Goal: Information Seeking & Learning: Learn about a topic

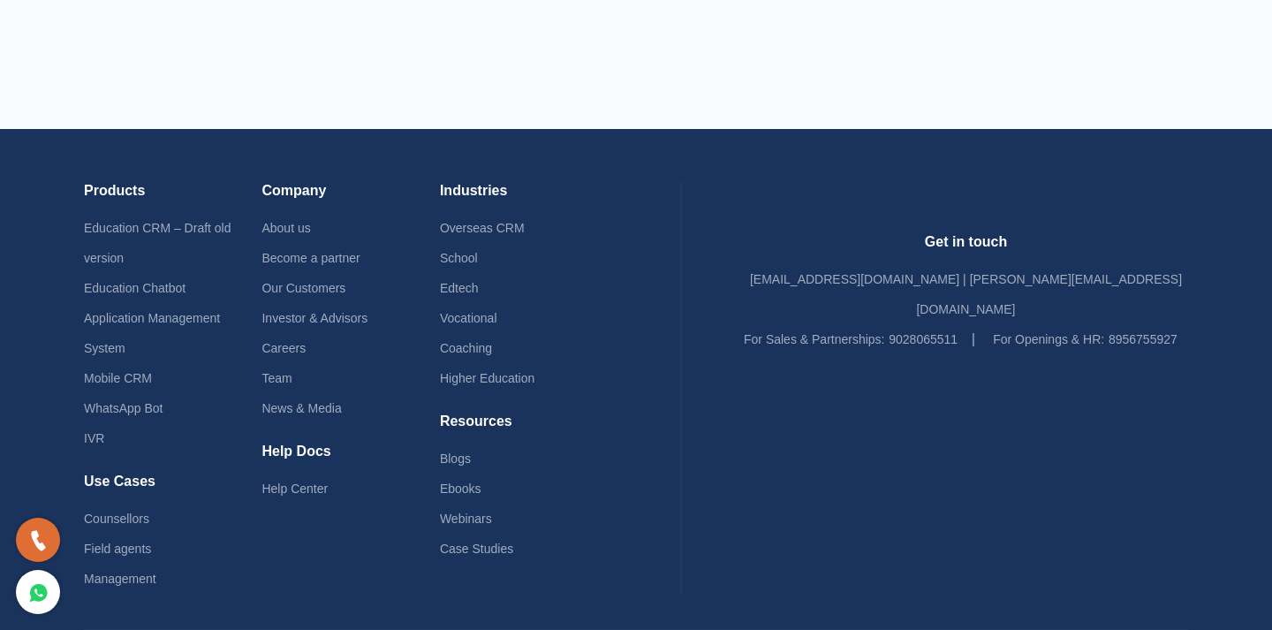
scroll to position [4324, 0]
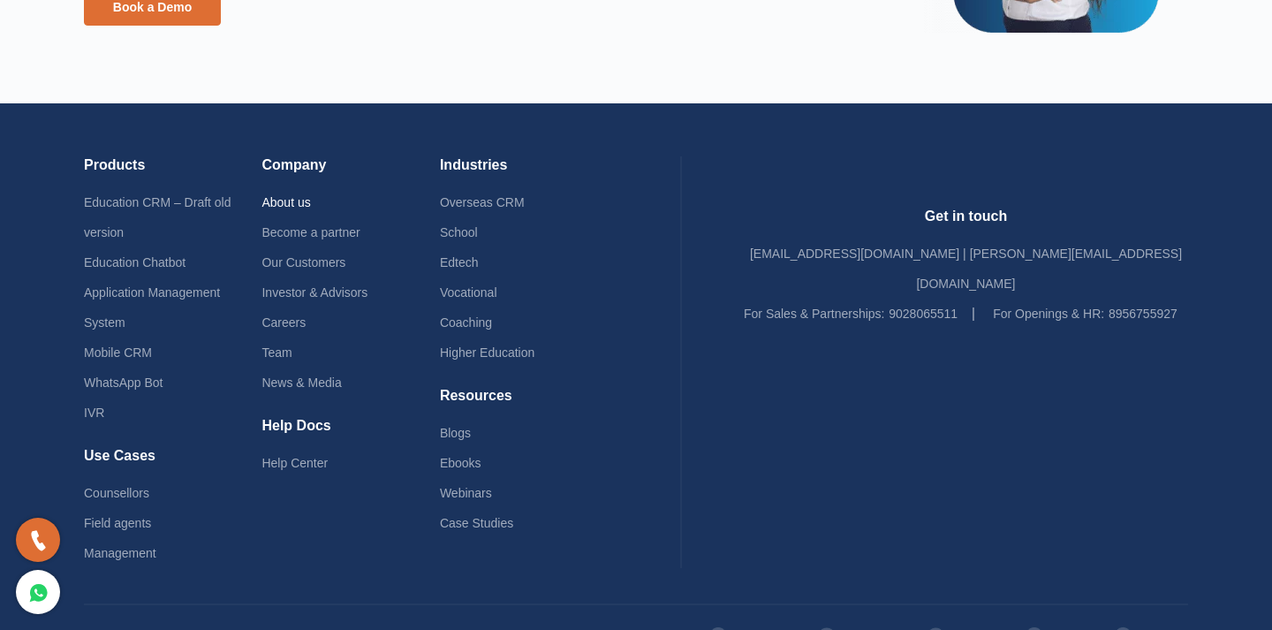
click at [310, 204] on link "About us" at bounding box center [285, 202] width 49 height 14
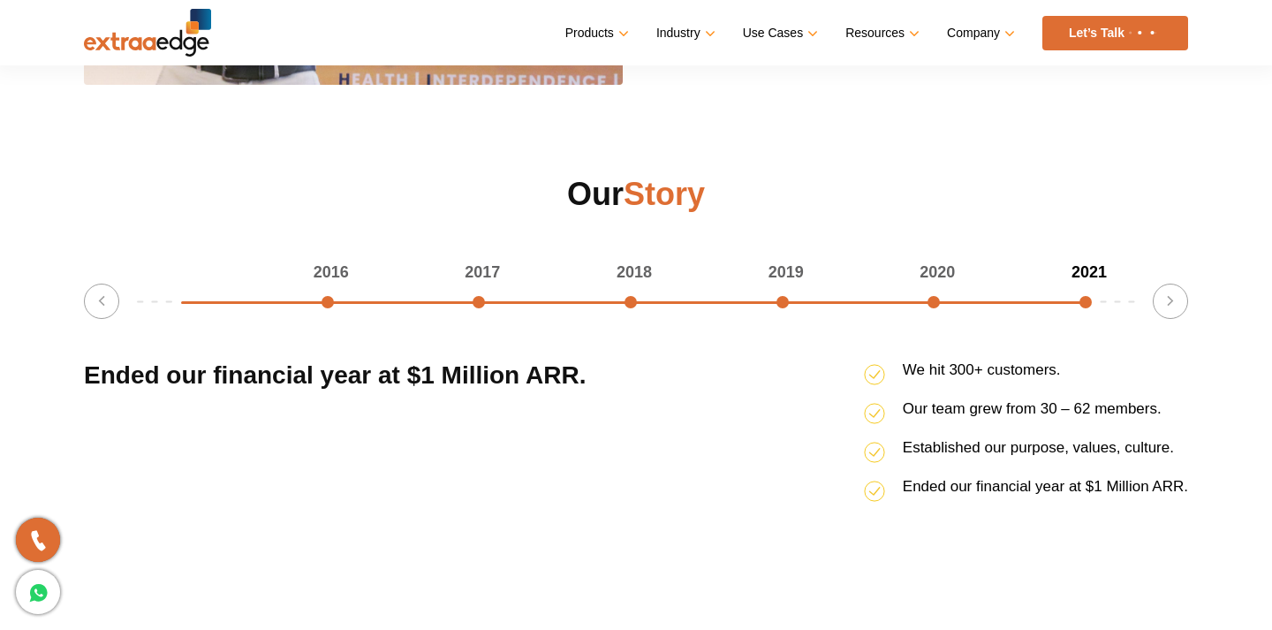
scroll to position [2233, 0]
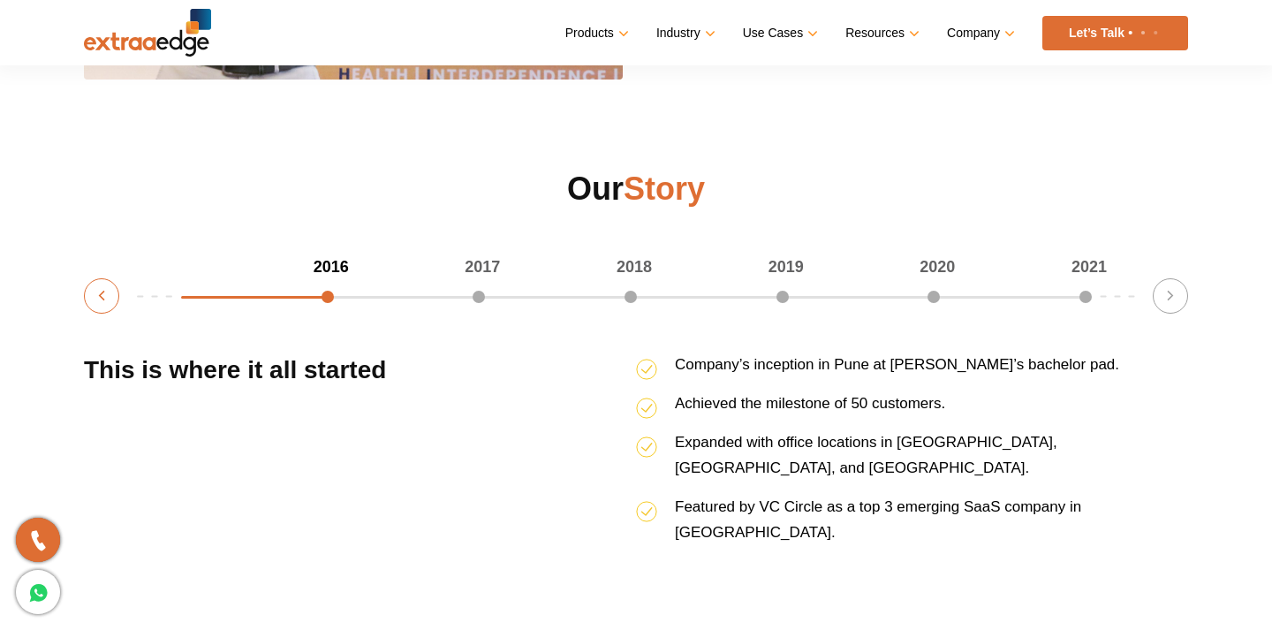
click at [95, 306] on button "Previous" at bounding box center [101, 295] width 35 height 35
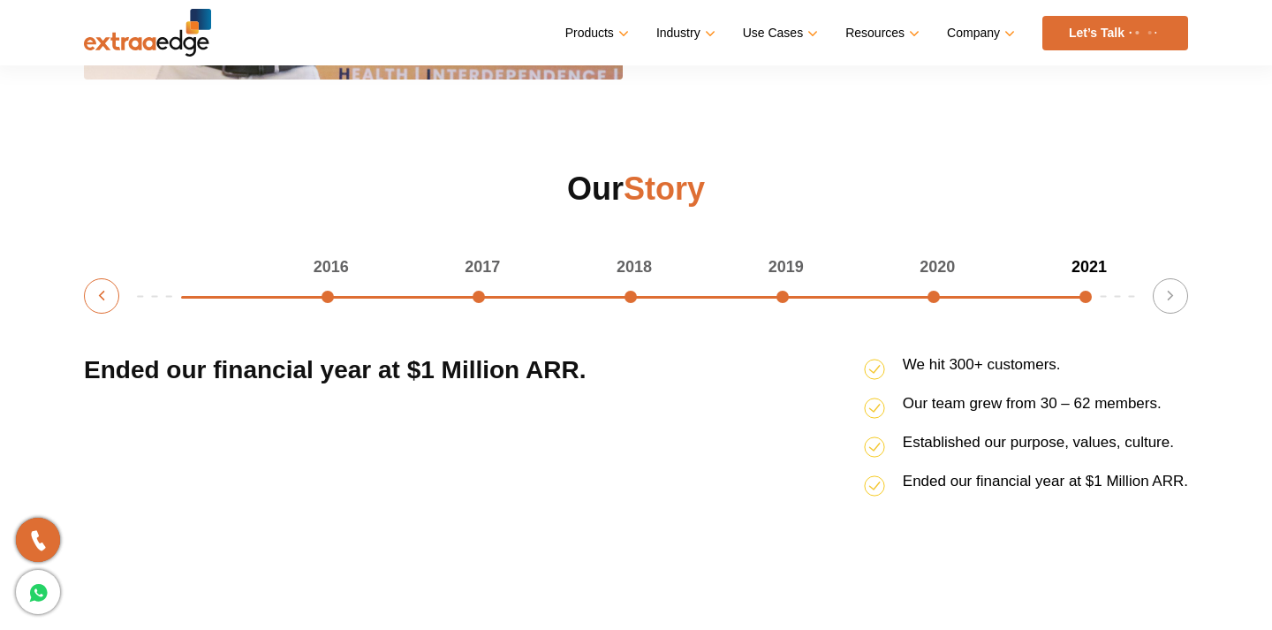
click at [95, 306] on button "Previous" at bounding box center [101, 295] width 35 height 35
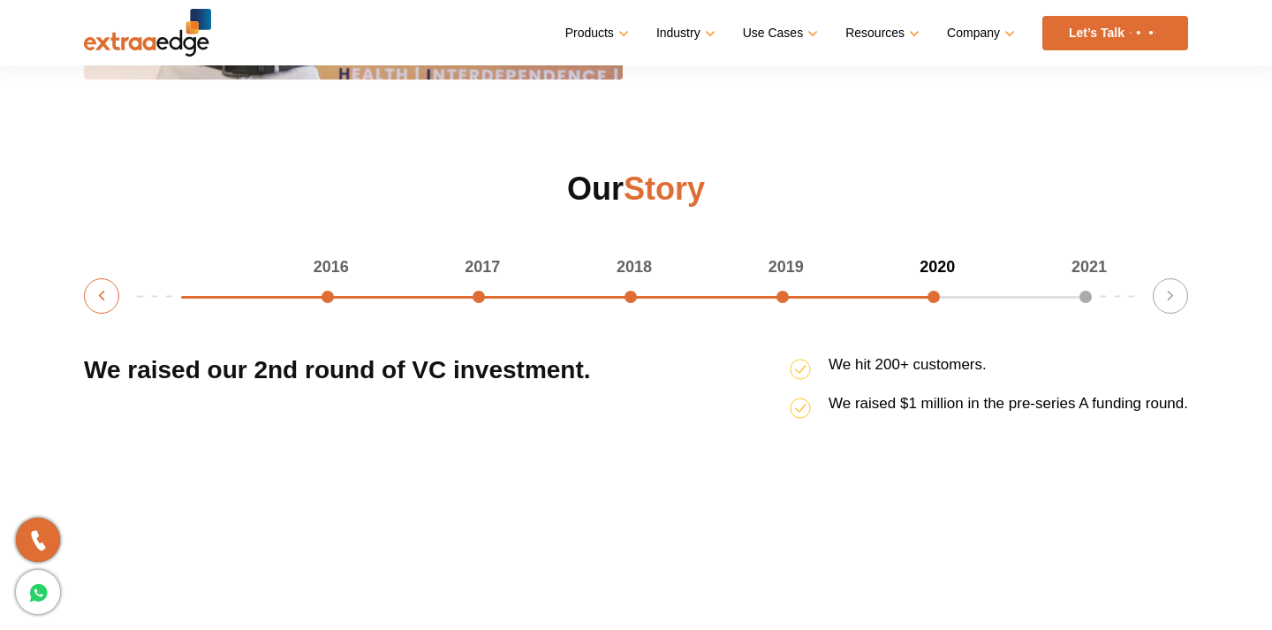
click at [95, 306] on button "Previous" at bounding box center [101, 295] width 35 height 35
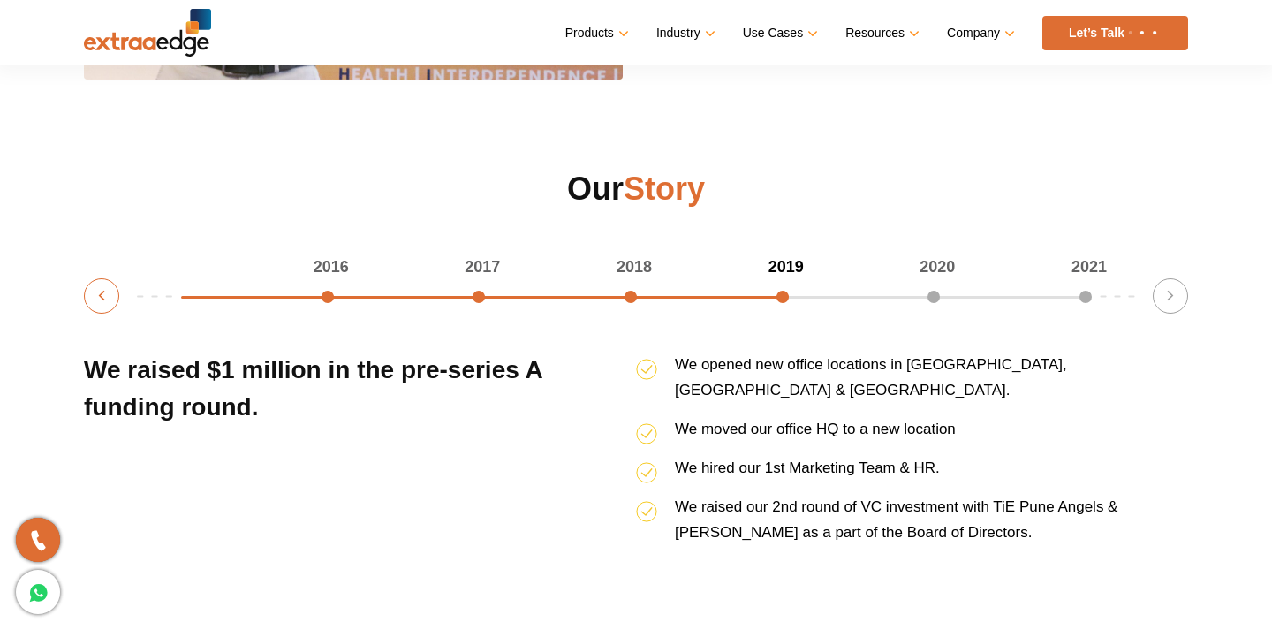
click at [95, 306] on button "Previous" at bounding box center [101, 295] width 35 height 35
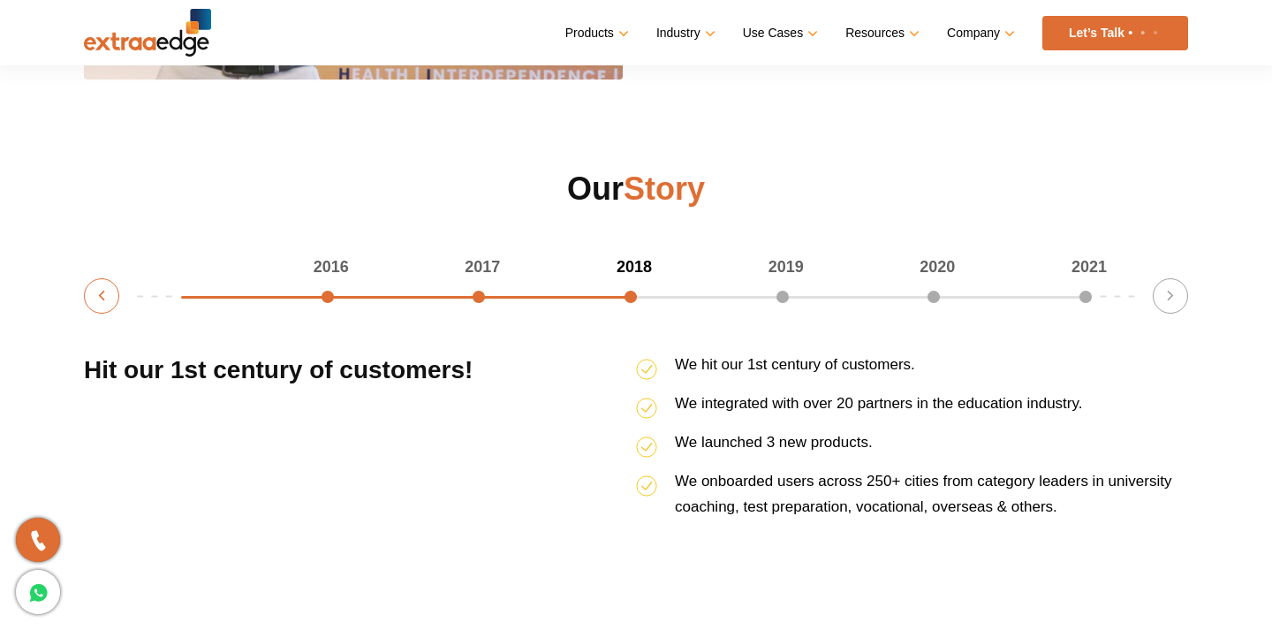
click at [95, 306] on button "Previous" at bounding box center [101, 295] width 35 height 35
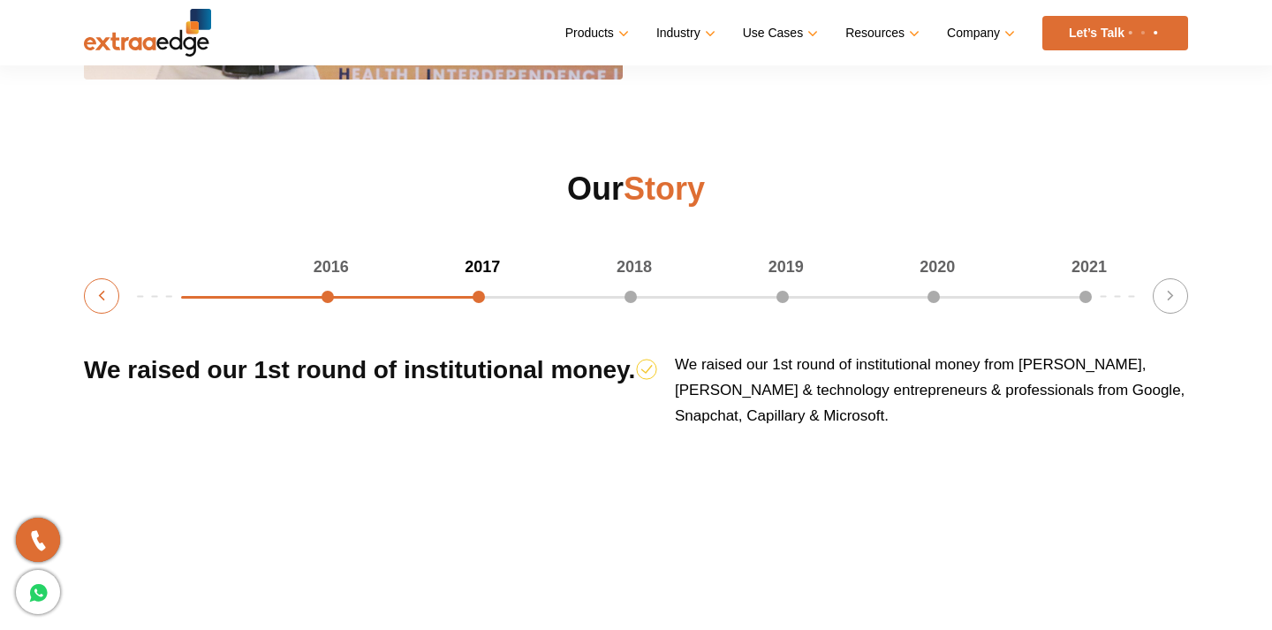
click at [95, 306] on button "Previous" at bounding box center [101, 295] width 35 height 35
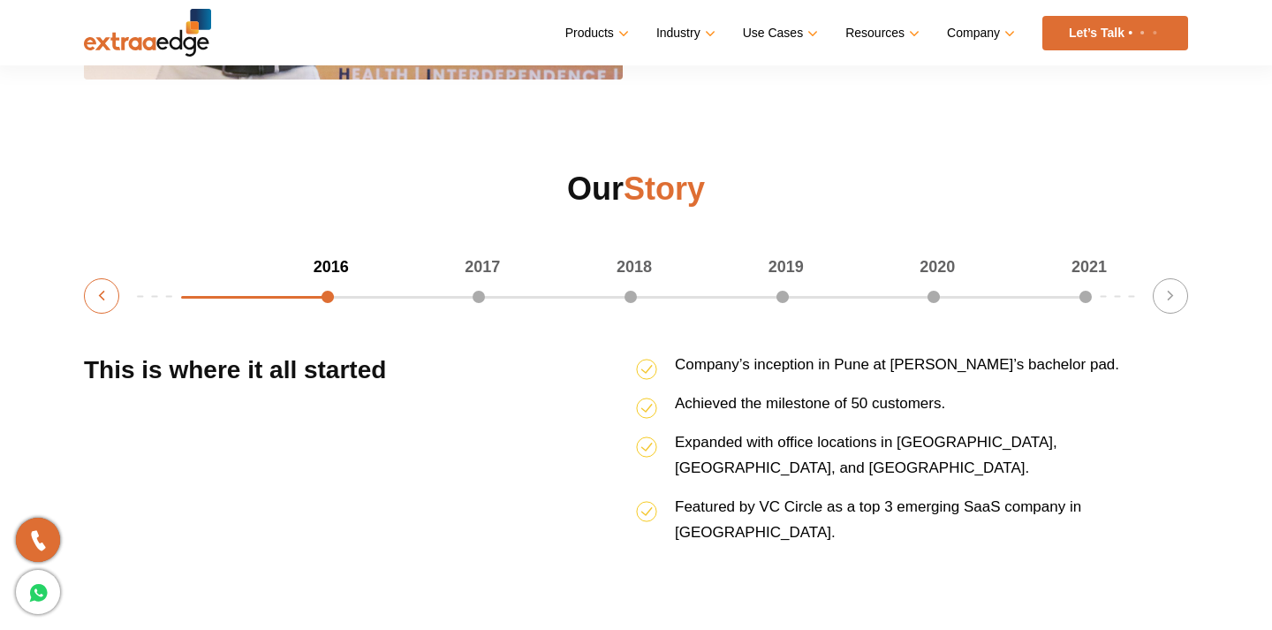
click at [95, 306] on button "Previous" at bounding box center [101, 295] width 35 height 35
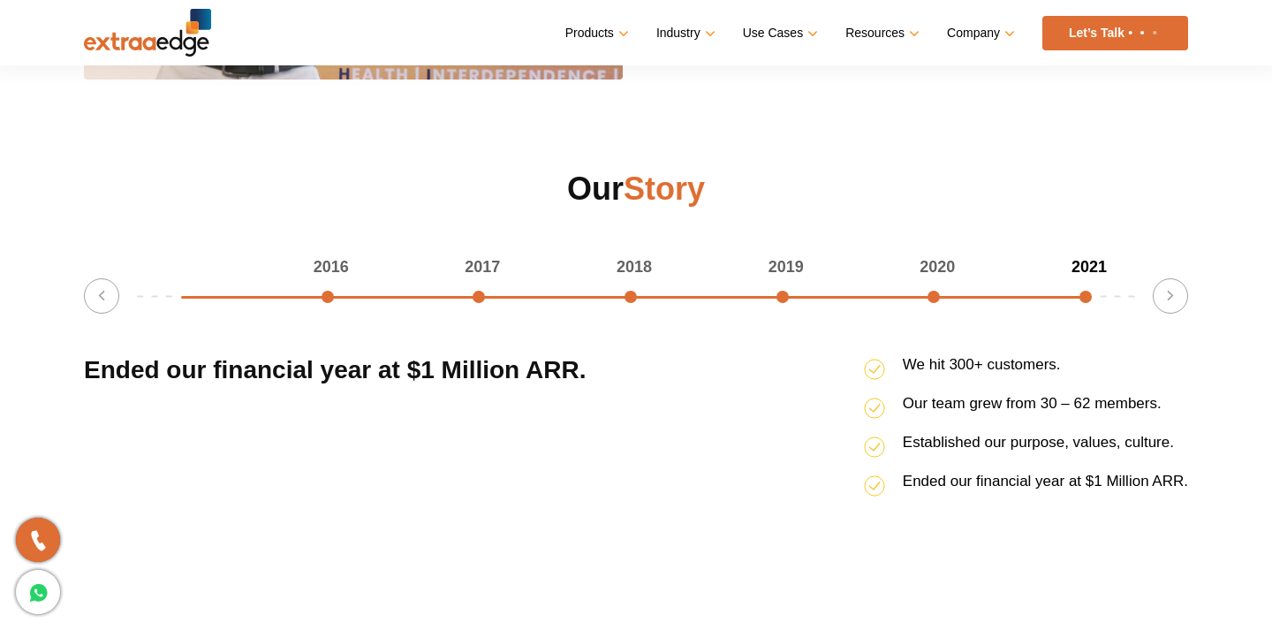
click at [326, 280] on div "2016" at bounding box center [257, 267] width 152 height 26
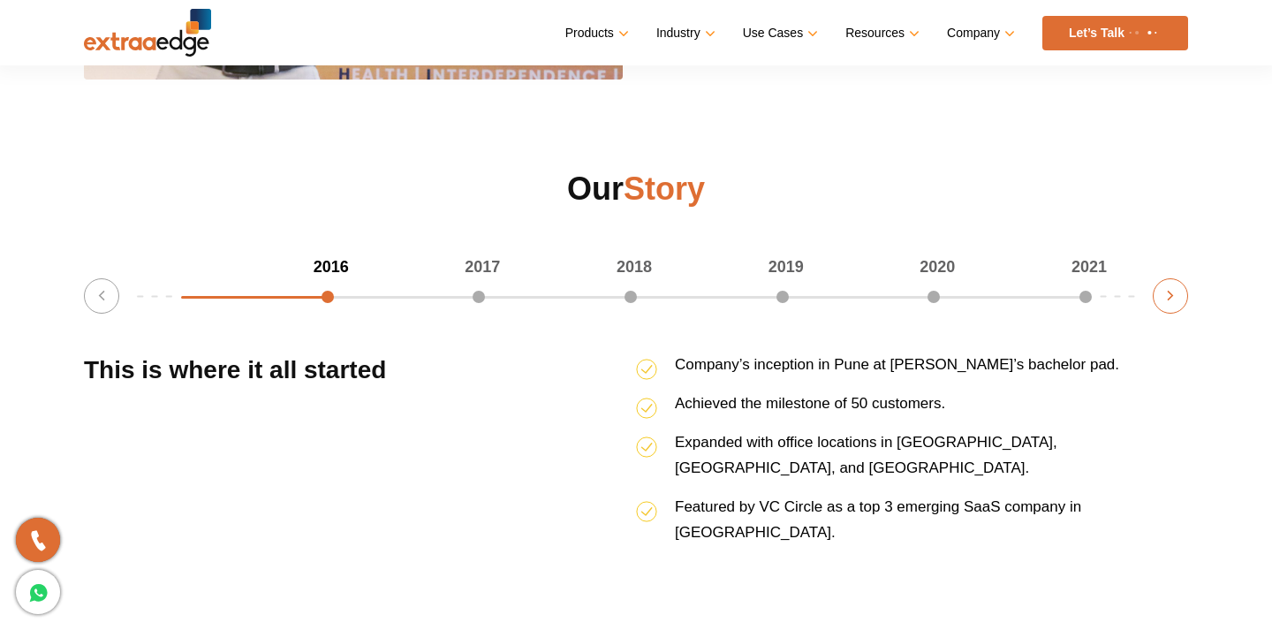
click at [1176, 292] on button "Next" at bounding box center [1170, 295] width 35 height 35
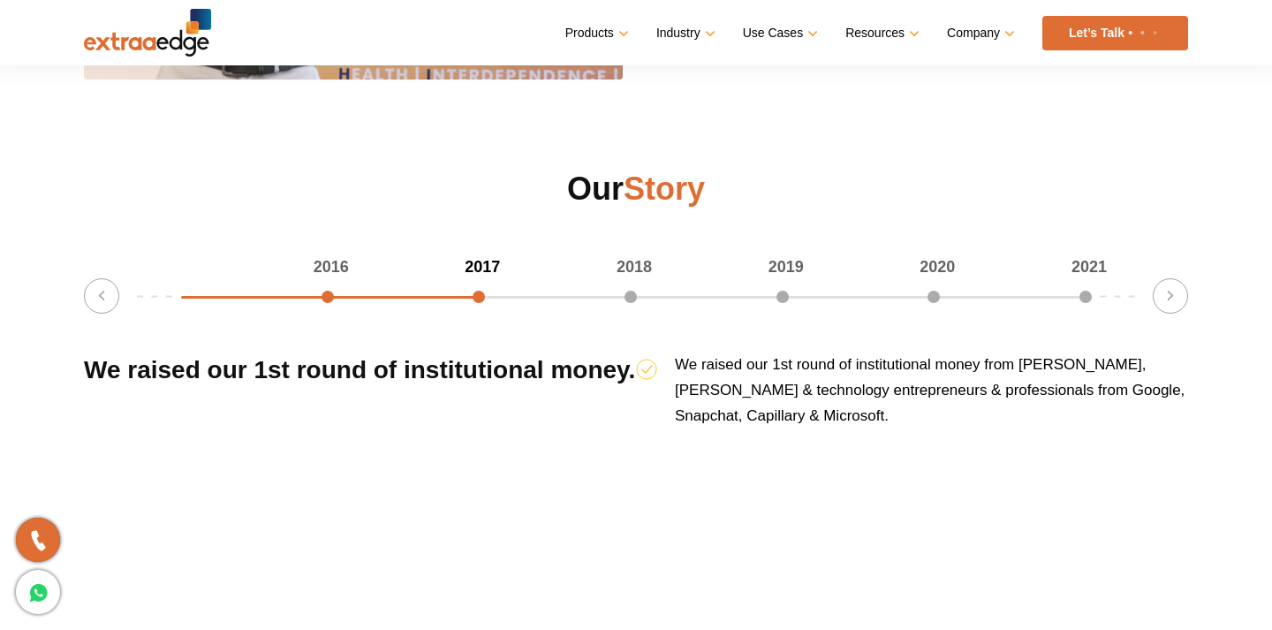
click at [87, 308] on div "2016 2017 2018 2019 2020 2021 33.33333333333333% completed Previous Ended our f…" at bounding box center [636, 406] width 1104 height 304
click at [114, 289] on button "Previous" at bounding box center [101, 295] width 35 height 35
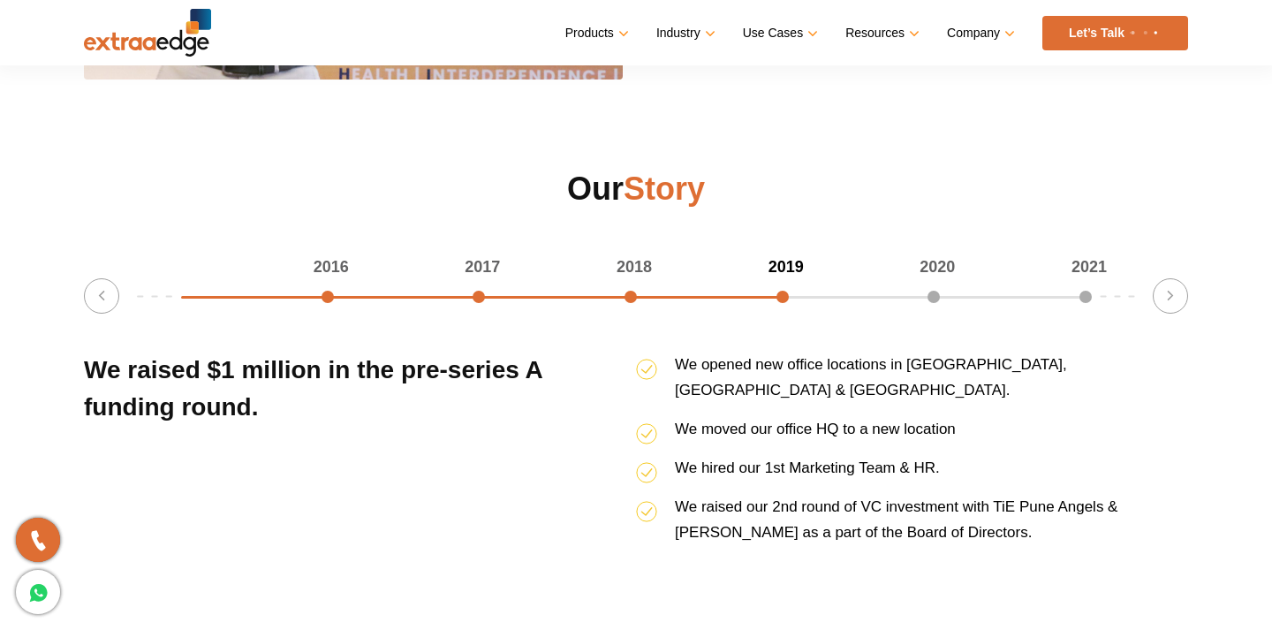
click at [814, 459] on span "We hired our 1st Marketing Team & HR." at bounding box center [807, 467] width 265 height 17
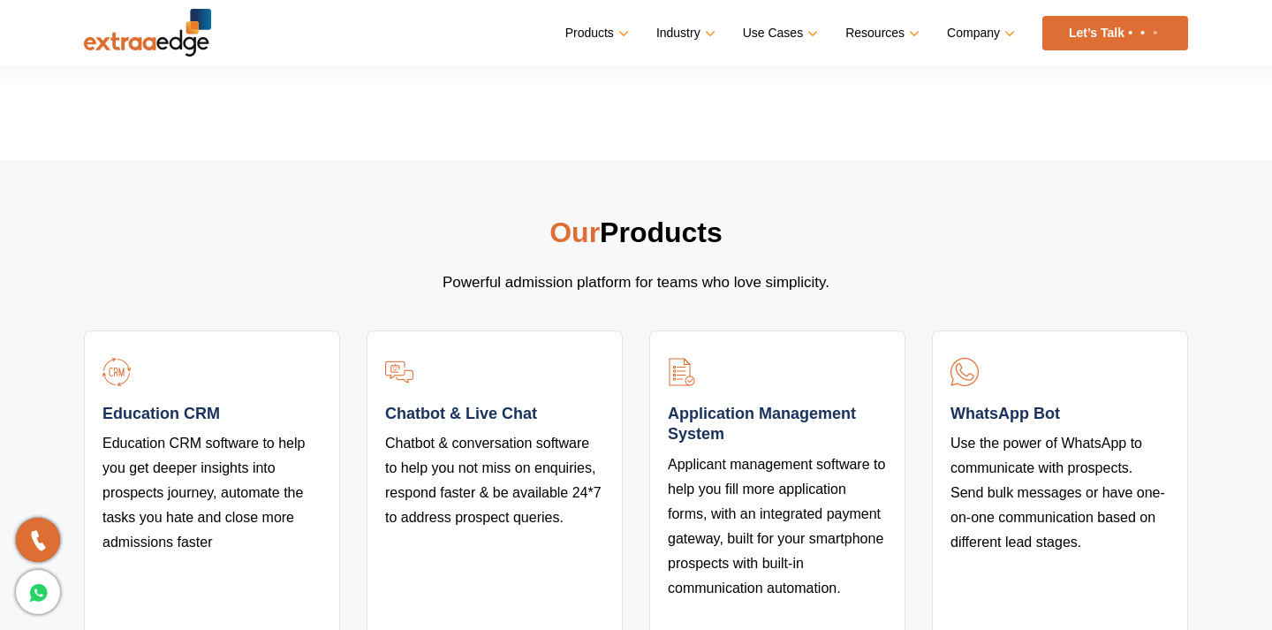
scroll to position [3020, 0]
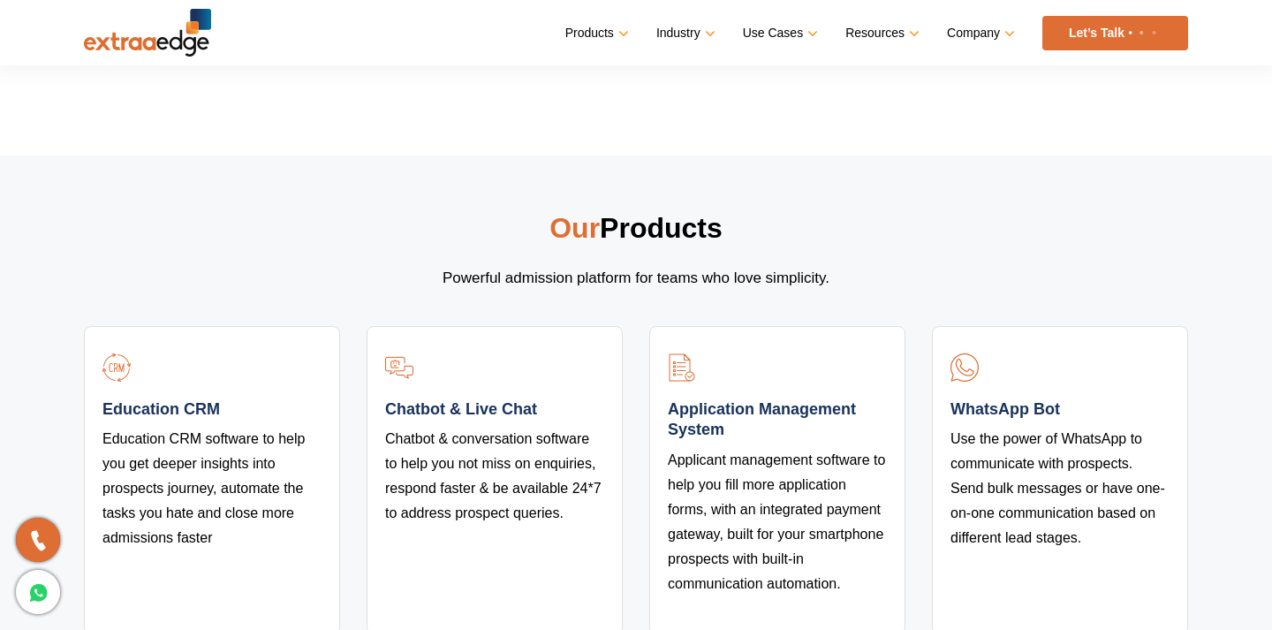
click at [531, 265] on p "Powerful admission platform for teams who love simplicity." at bounding box center [636, 278] width 500 height 26
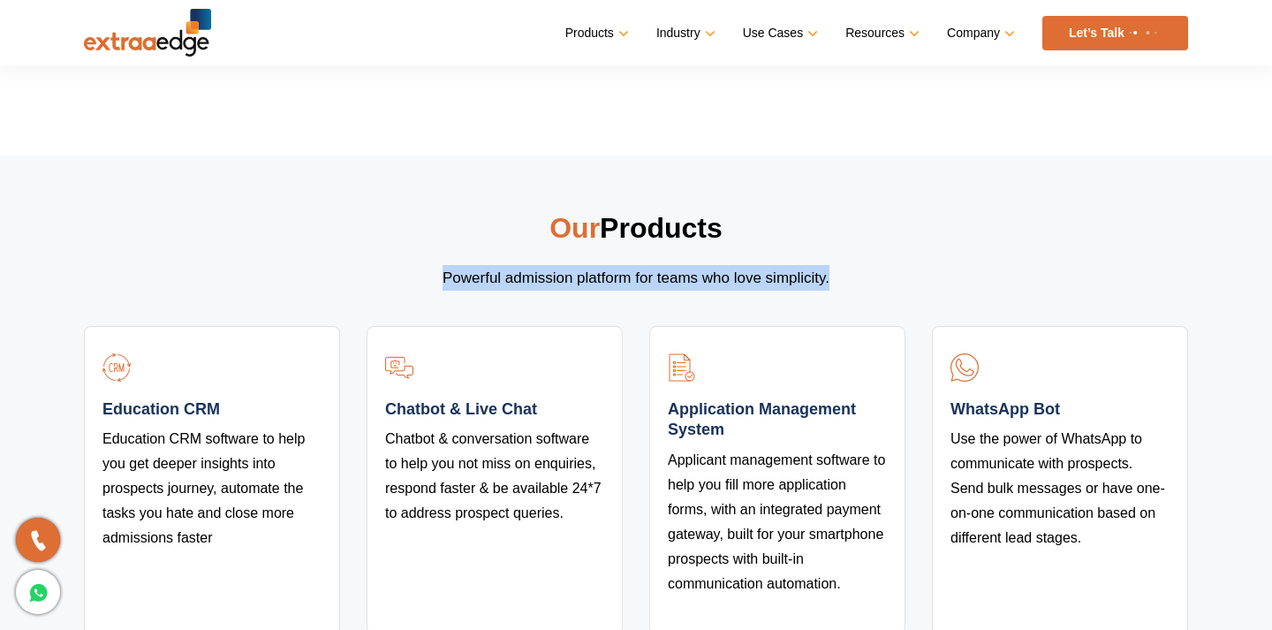
click at [531, 265] on p "Powerful admission platform for teams who love simplicity." at bounding box center [636, 278] width 500 height 26
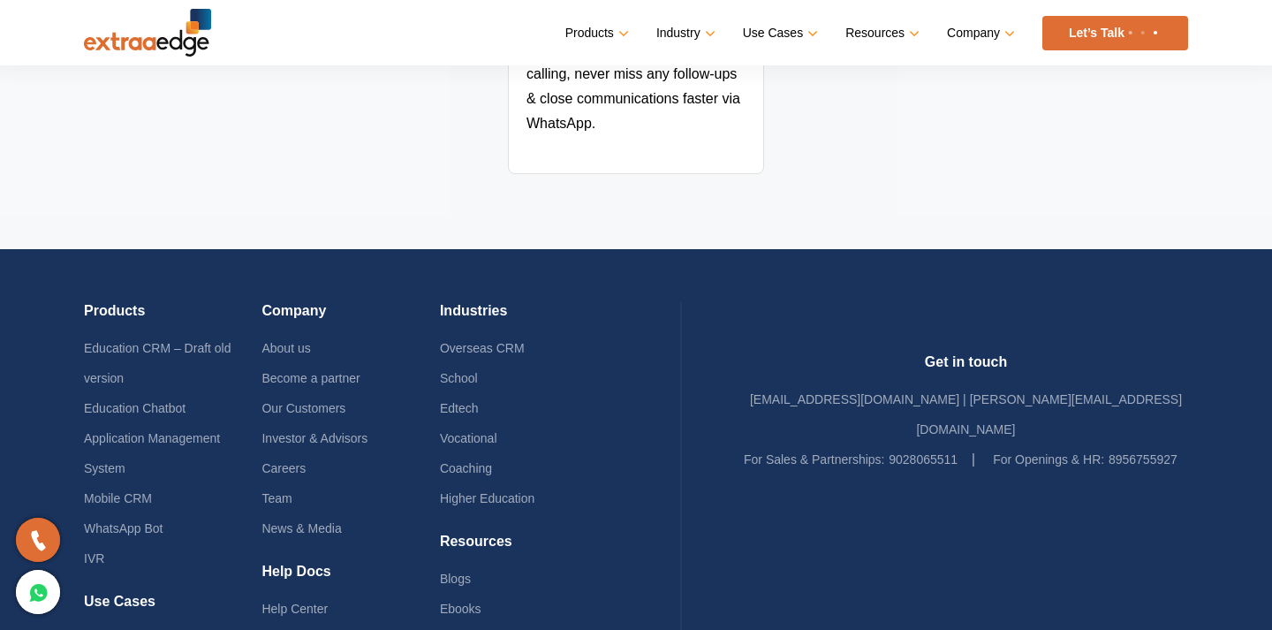
scroll to position [3950, 0]
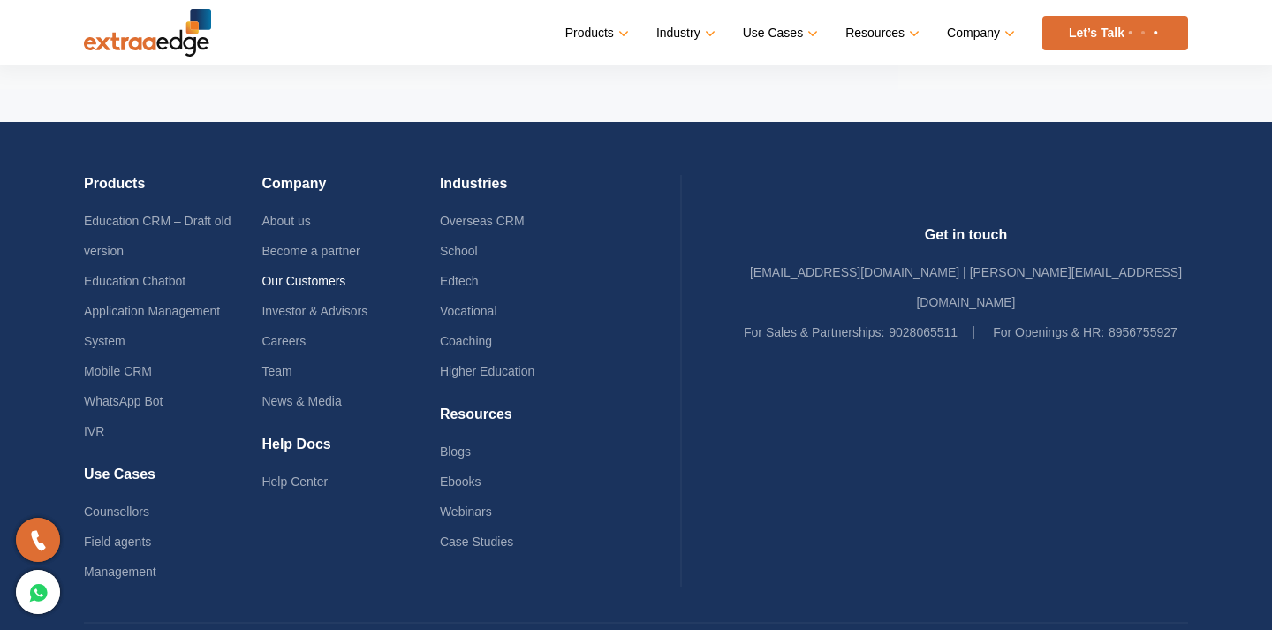
click at [333, 274] on link "Our Customers" at bounding box center [303, 281] width 84 height 14
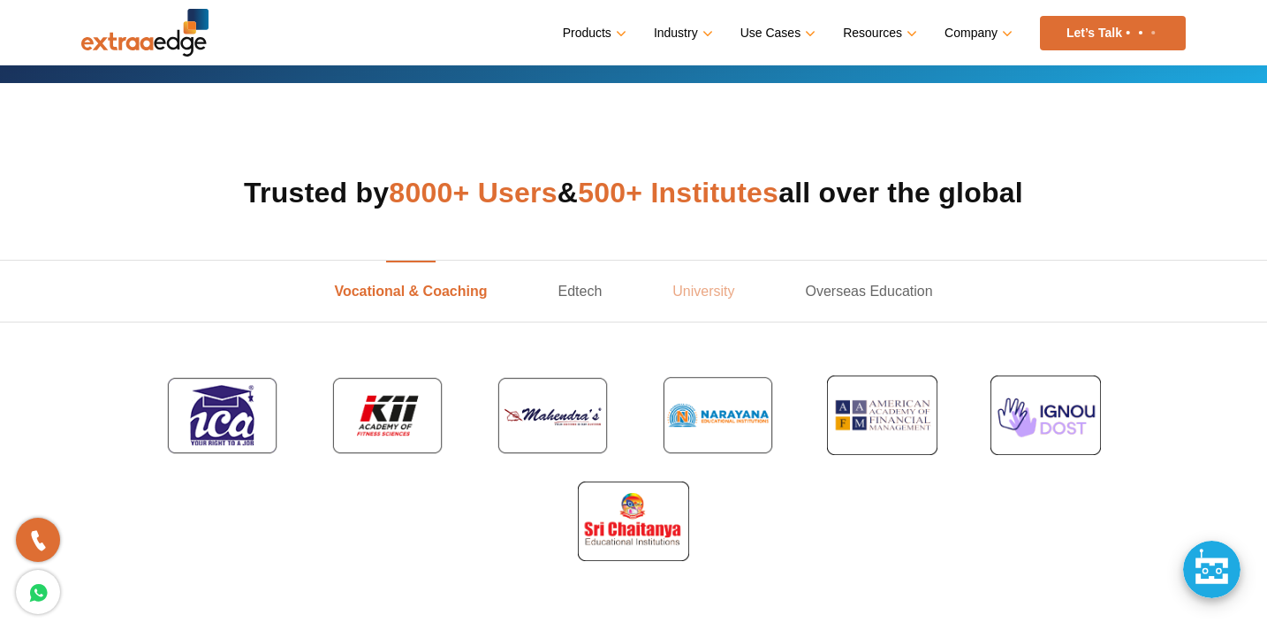
click at [718, 292] on link "University" at bounding box center [703, 291] width 132 height 61
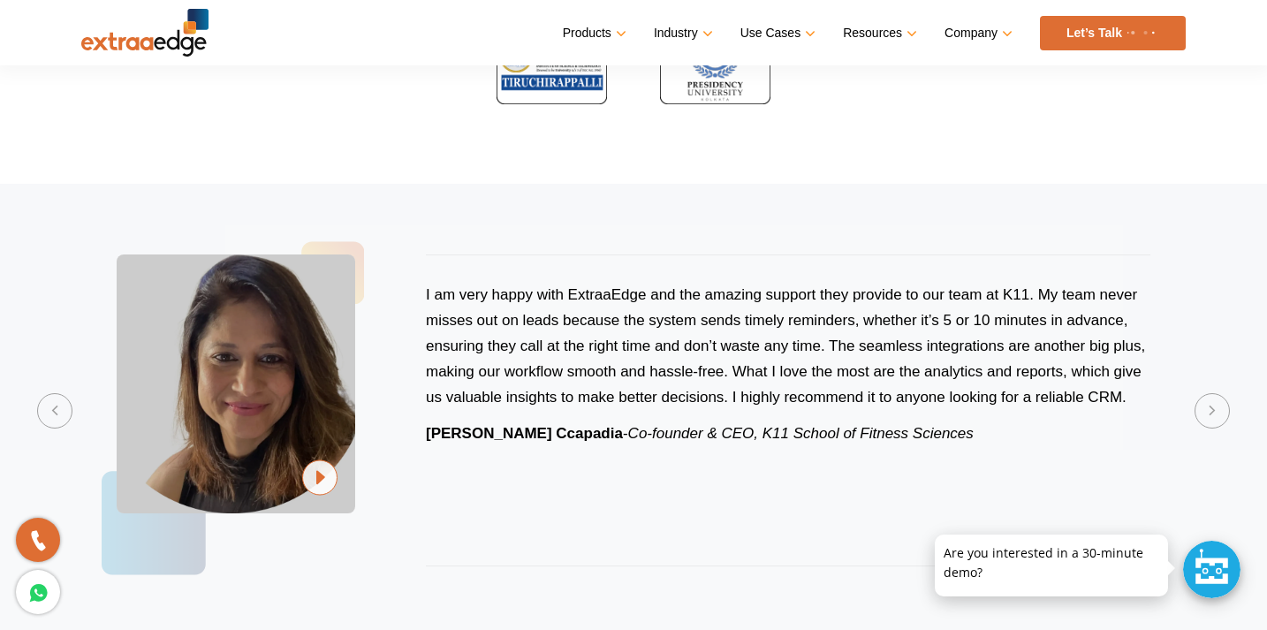
scroll to position [1004, 0]
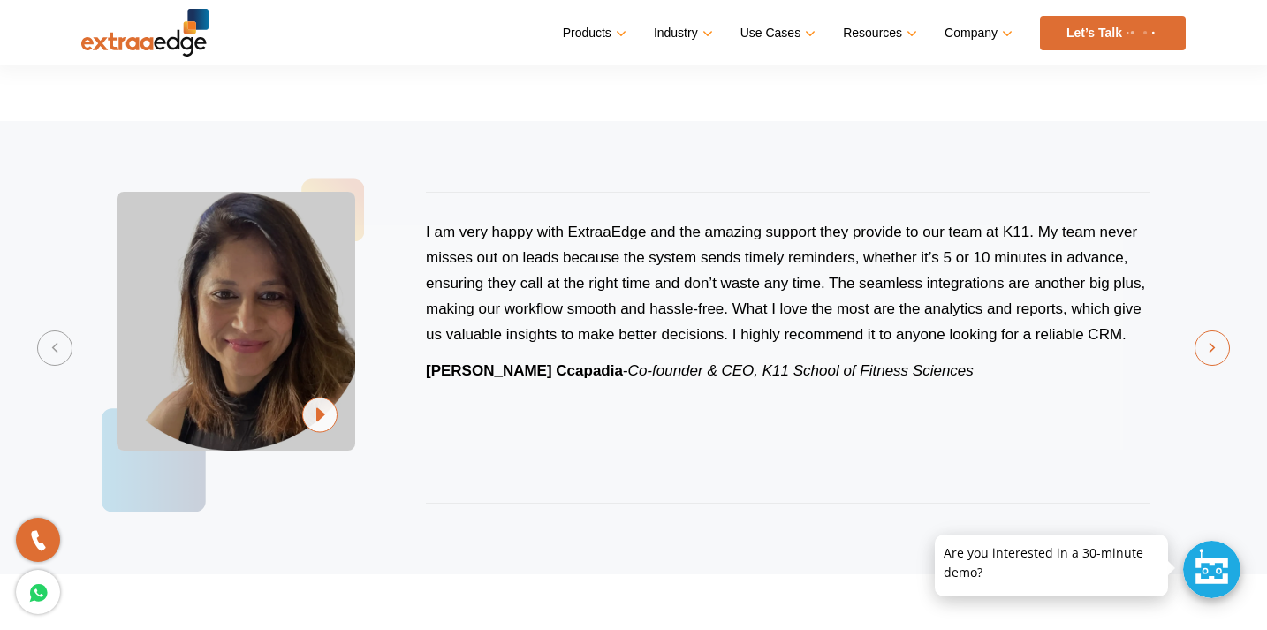
click at [1213, 349] on button "Next" at bounding box center [1211, 347] width 35 height 35
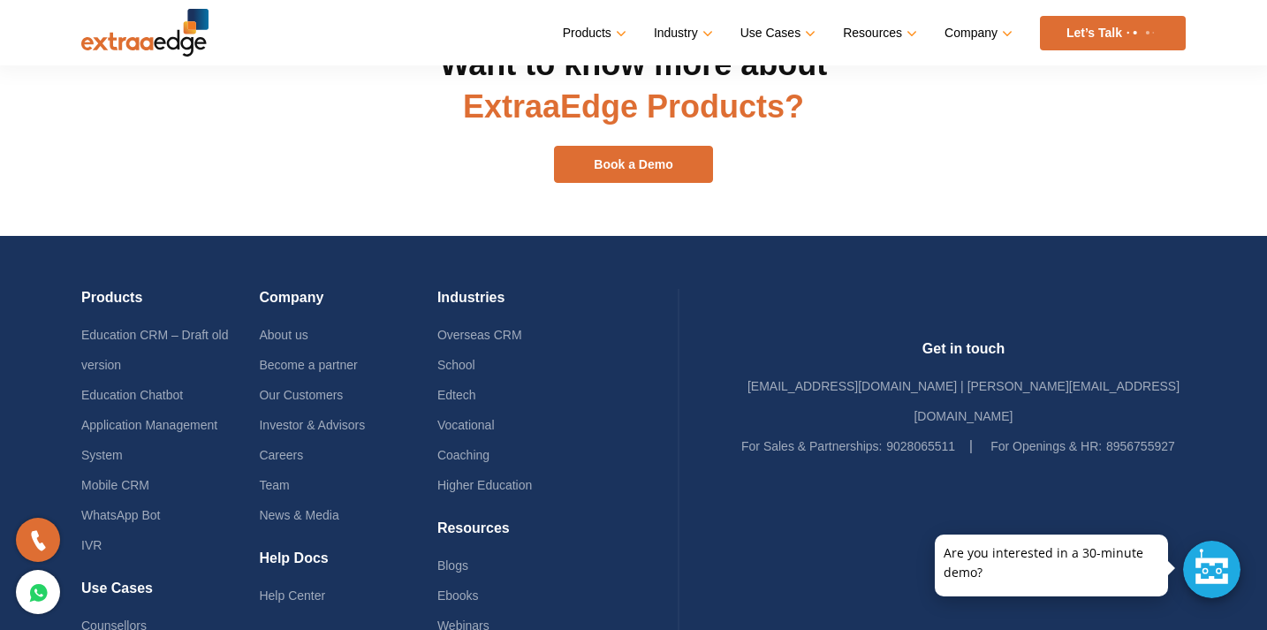
scroll to position [2304, 0]
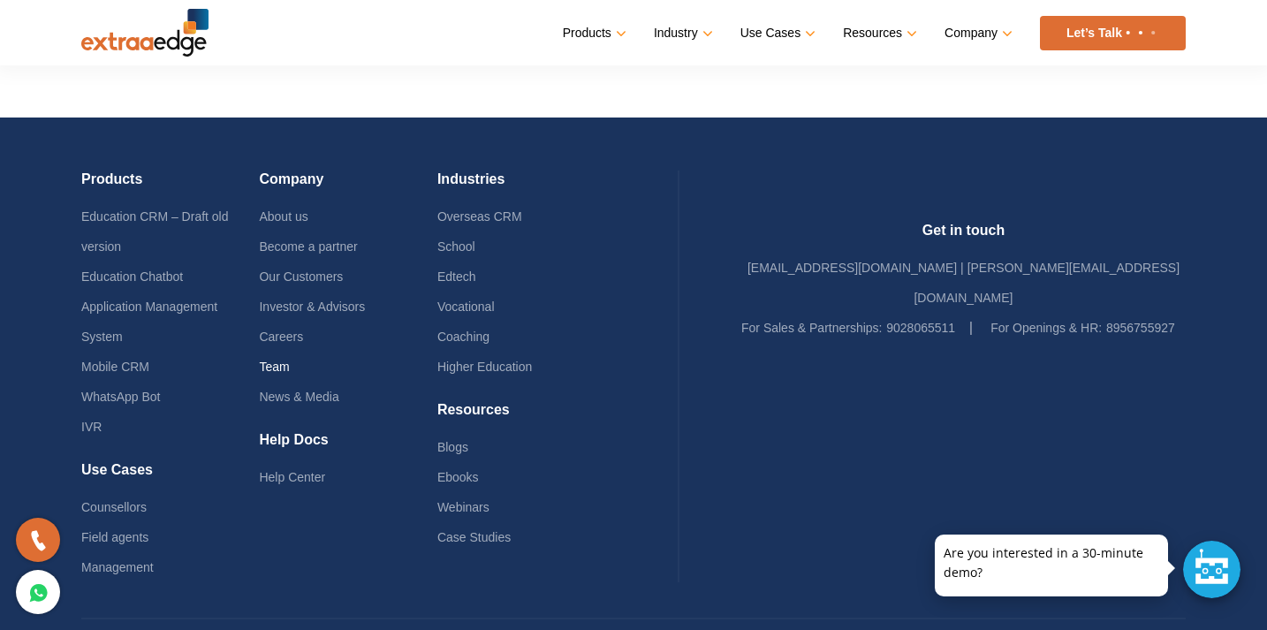
click at [289, 359] on link "Team" at bounding box center [274, 366] width 30 height 14
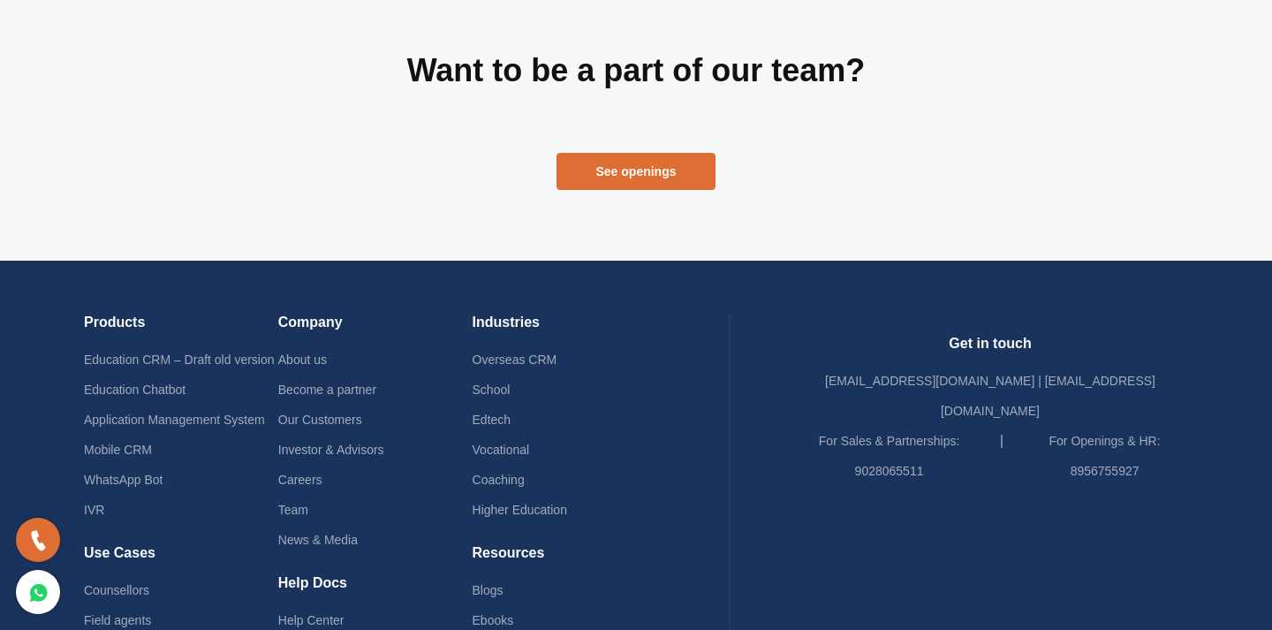
scroll to position [872, 0]
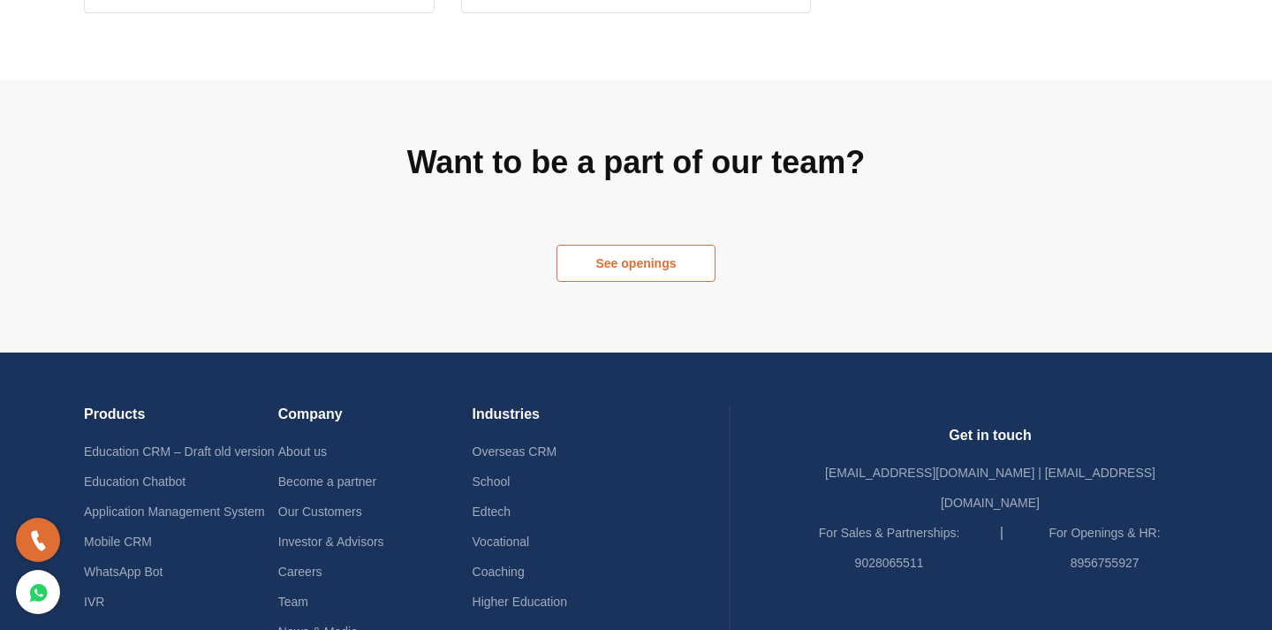
click at [684, 269] on link "See openings" at bounding box center [635, 263] width 159 height 37
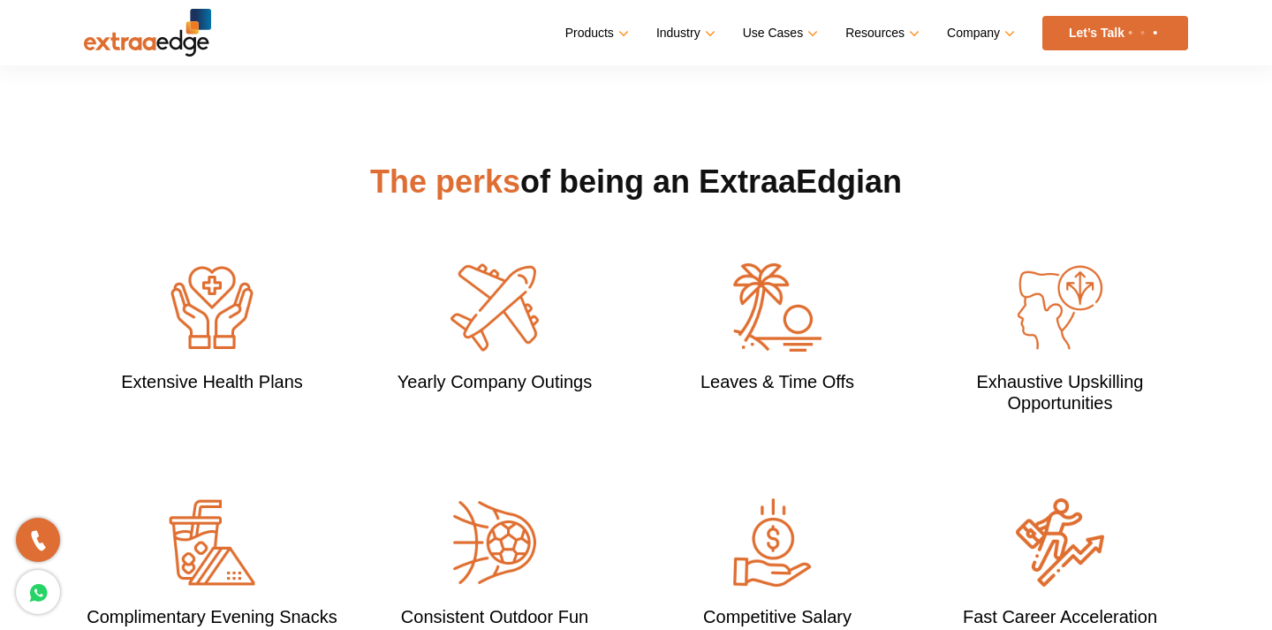
scroll to position [1499, 0]
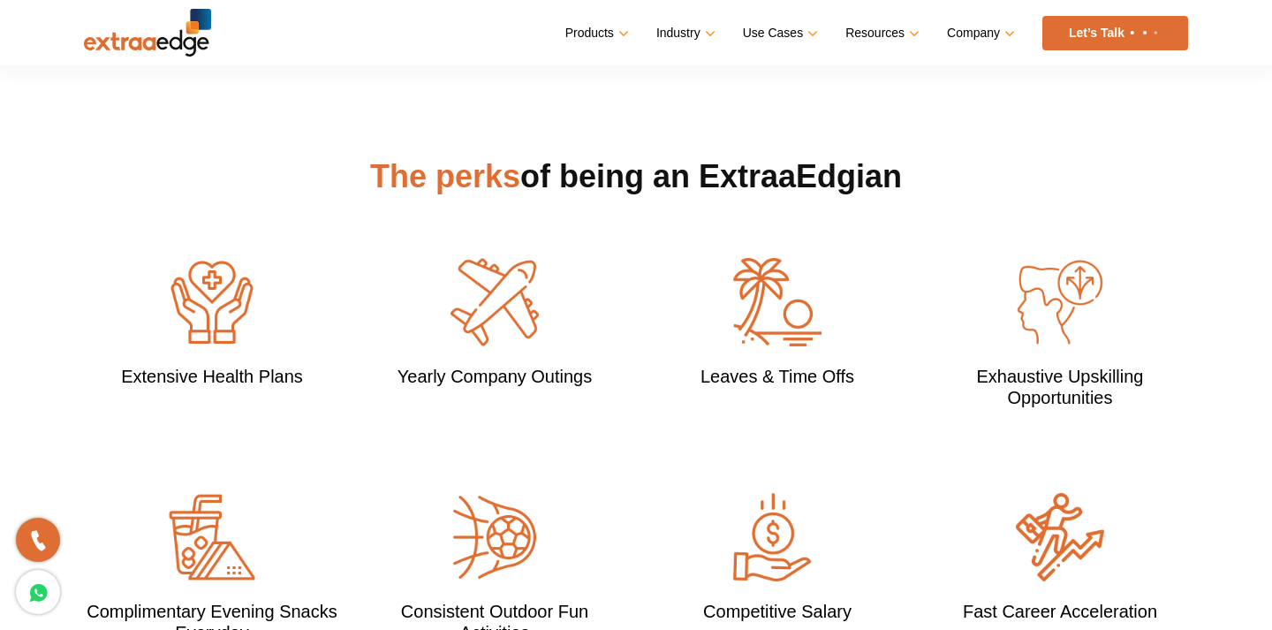
click at [269, 601] on h3 "Complimentary Evening Snacks Everyday" at bounding box center [212, 622] width 256 height 42
click at [458, 601] on h3 "Consistent Outdoor Fun Activities" at bounding box center [495, 622] width 256 height 42
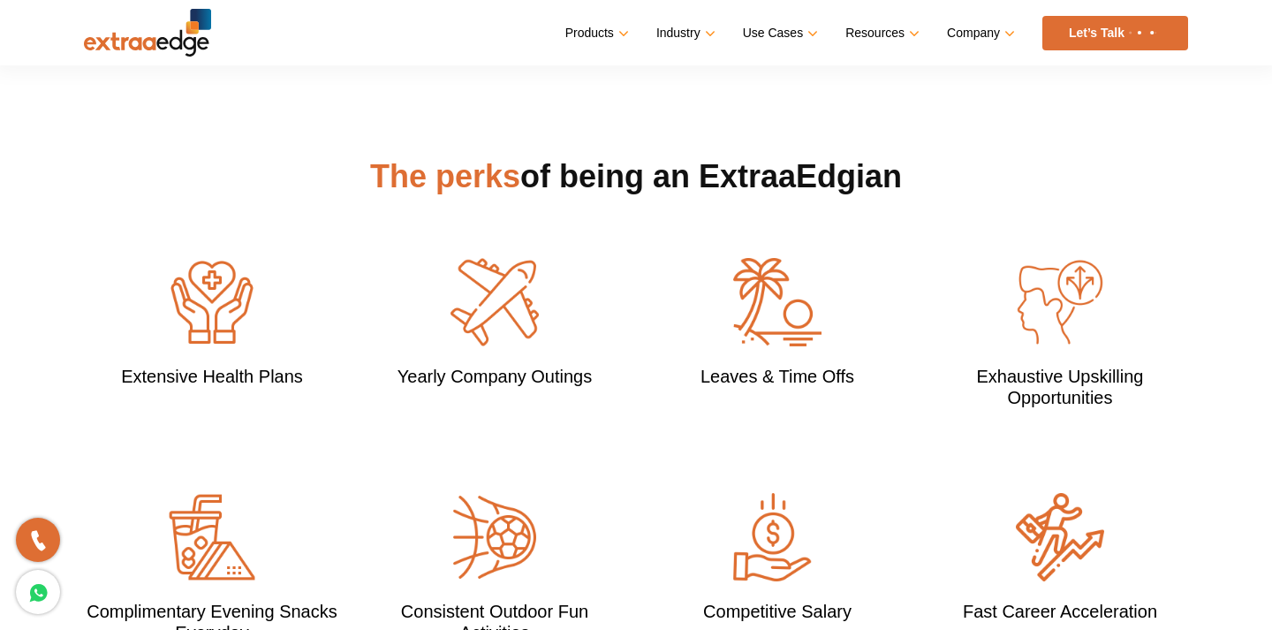
click at [458, 601] on h3 "Consistent Outdoor Fun Activities" at bounding box center [495, 622] width 256 height 42
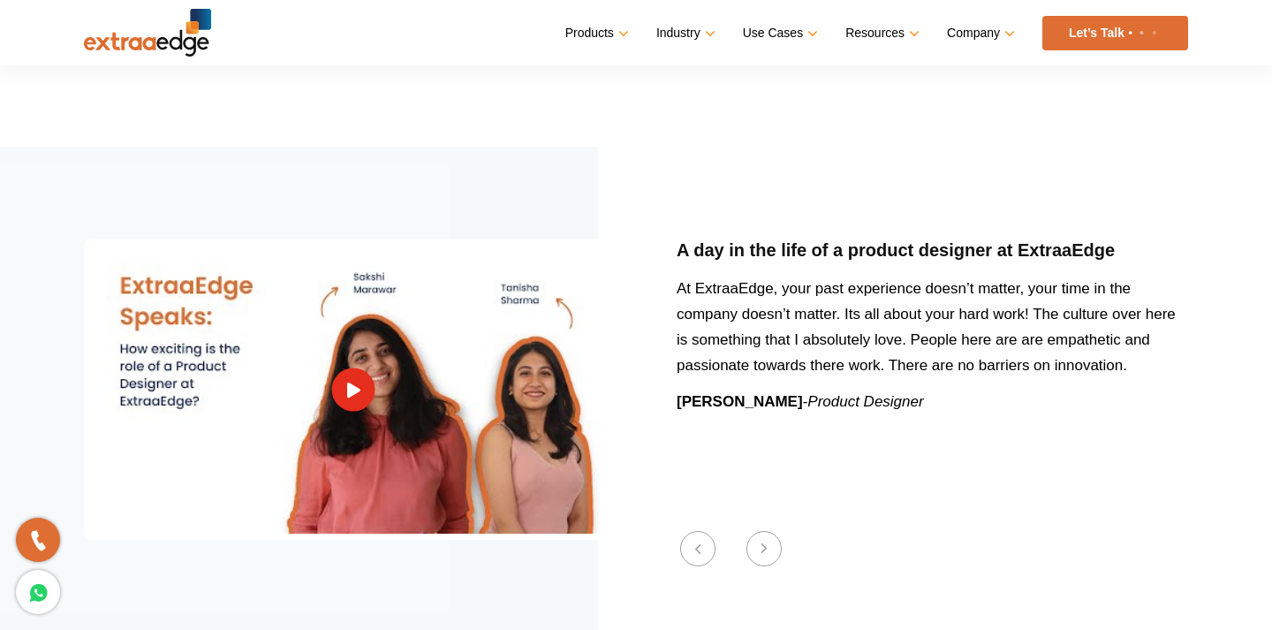
scroll to position [2087, 0]
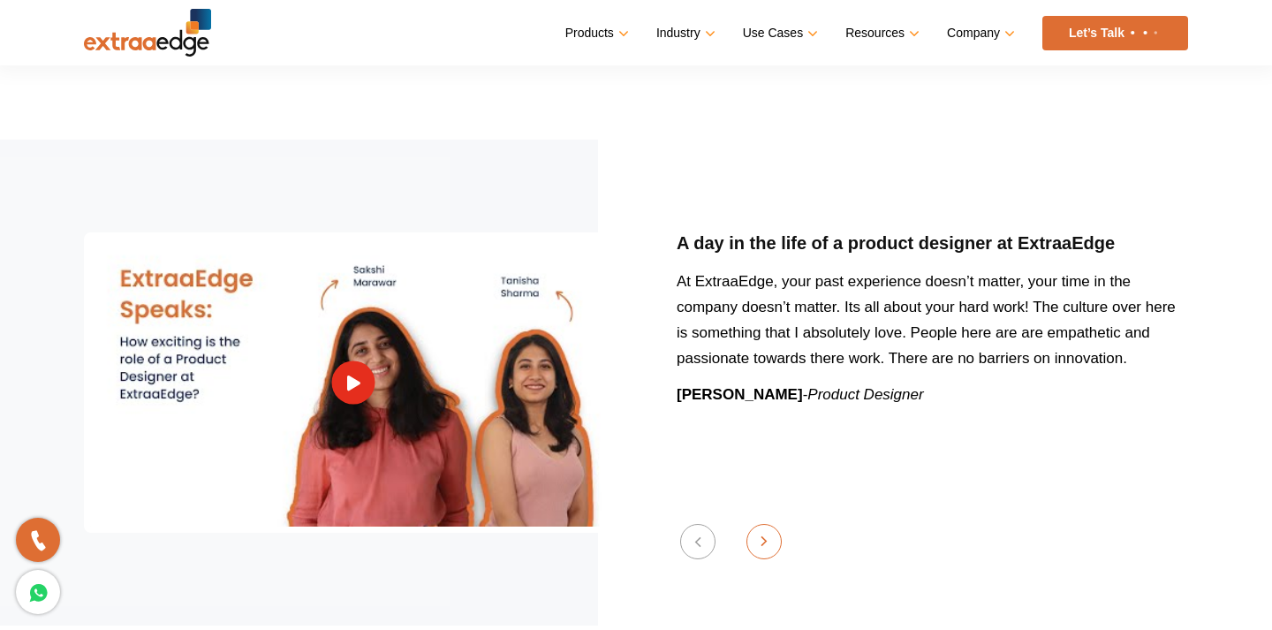
click at [767, 524] on button "Next" at bounding box center [763, 541] width 35 height 35
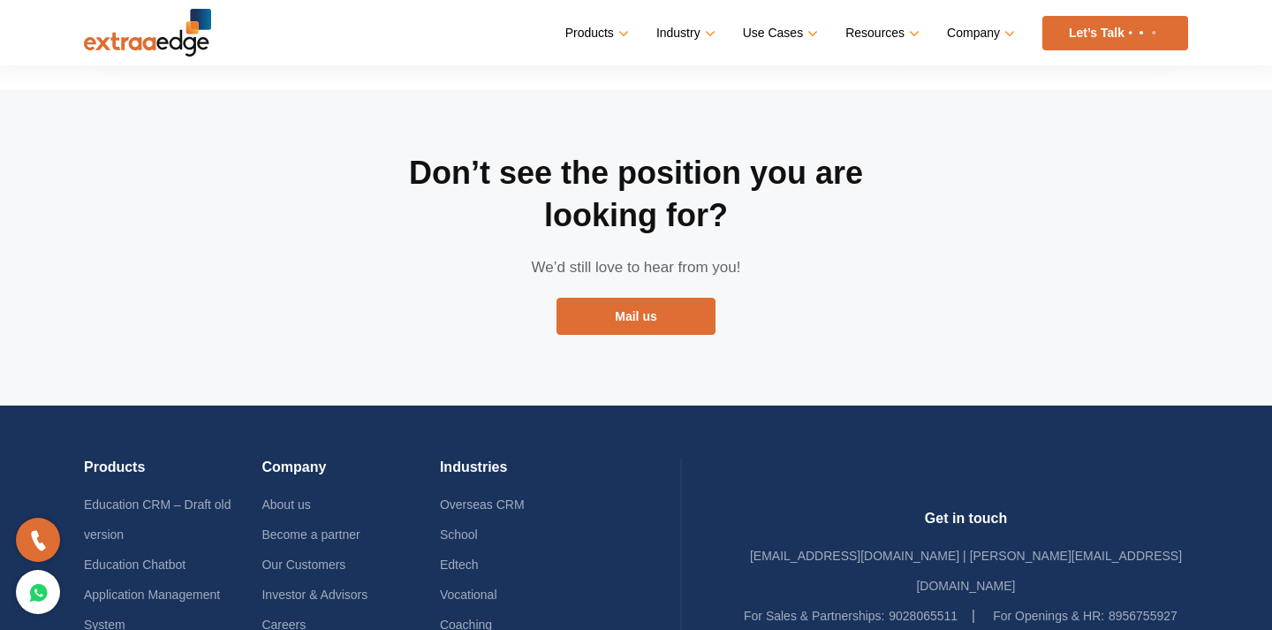
scroll to position [3621, 0]
